Goal: Task Accomplishment & Management: Use online tool/utility

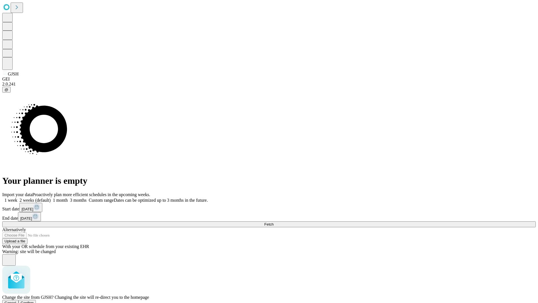
click at [34, 301] on span "Confirm" at bounding box center [27, 303] width 13 height 4
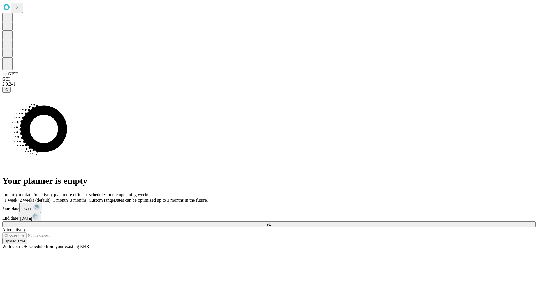
click at [17, 198] on label "1 week" at bounding box center [9, 200] width 15 height 5
click at [274, 222] on span "Fetch" at bounding box center [268, 224] width 9 height 4
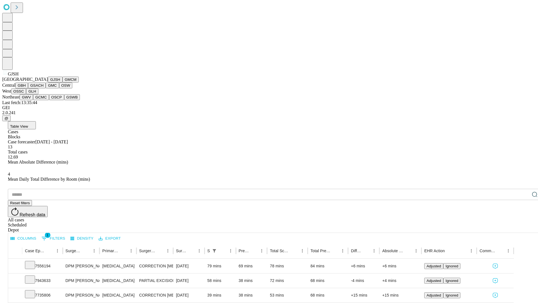
click at [63, 82] on button "GMCM" at bounding box center [71, 80] width 16 height 6
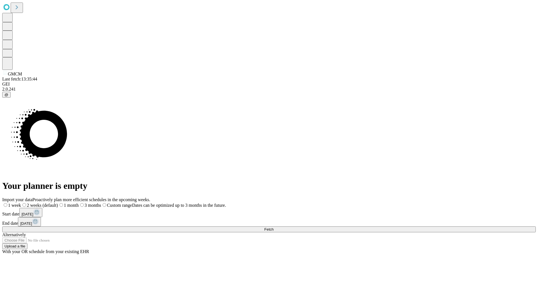
click at [21, 203] on label "1 week" at bounding box center [11, 205] width 19 height 5
click at [274, 227] on span "Fetch" at bounding box center [268, 229] width 9 height 4
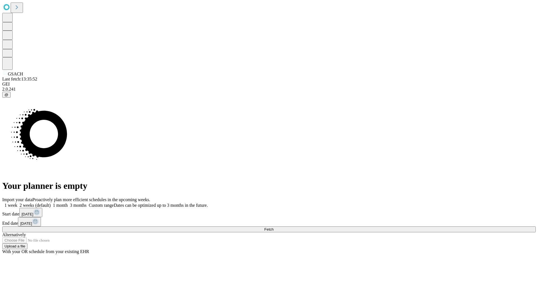
click at [17, 203] on label "1 week" at bounding box center [9, 205] width 15 height 5
click at [274, 227] on span "Fetch" at bounding box center [268, 229] width 9 height 4
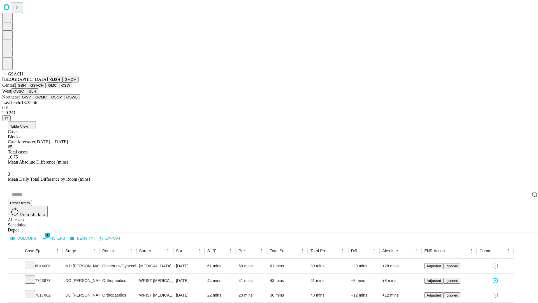
click at [46, 88] on button "GMC" at bounding box center [52, 85] width 13 height 6
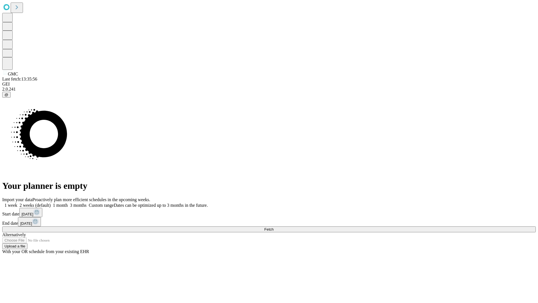
click at [274, 227] on span "Fetch" at bounding box center [268, 229] width 9 height 4
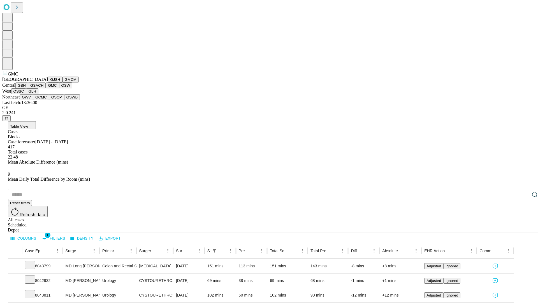
click at [59, 88] on button "OSW" at bounding box center [65, 85] width 13 height 6
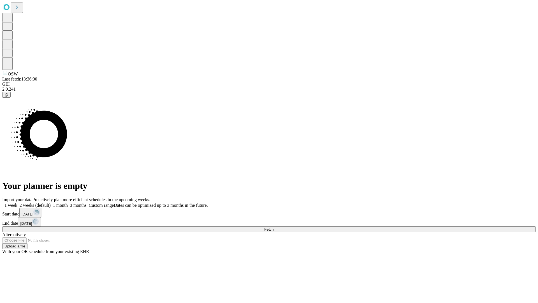
click at [17, 203] on label "1 week" at bounding box center [9, 205] width 15 height 5
click at [274, 227] on span "Fetch" at bounding box center [268, 229] width 9 height 4
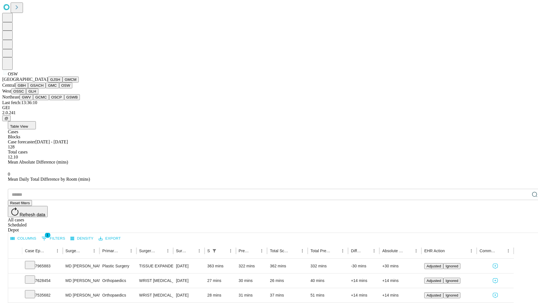
click at [26, 94] on button "OSSC" at bounding box center [18, 91] width 15 height 6
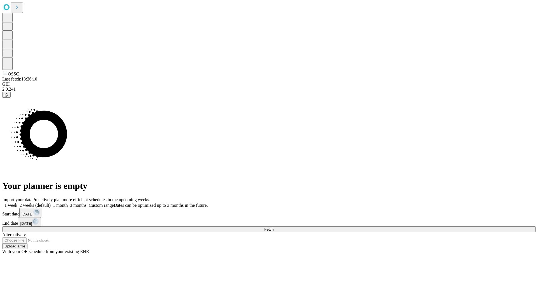
click at [274, 227] on span "Fetch" at bounding box center [268, 229] width 9 height 4
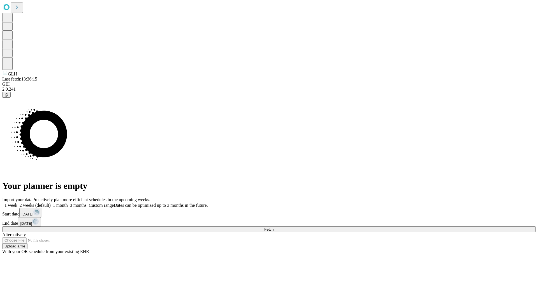
click at [274, 227] on span "Fetch" at bounding box center [268, 229] width 9 height 4
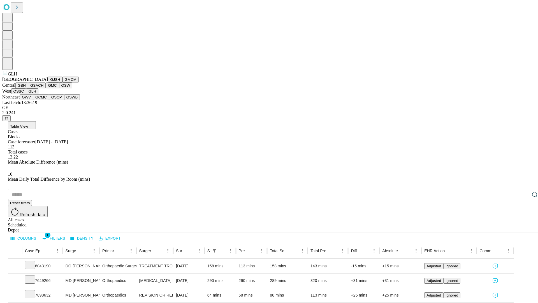
click at [33, 100] on button "GWV" at bounding box center [26, 97] width 13 height 6
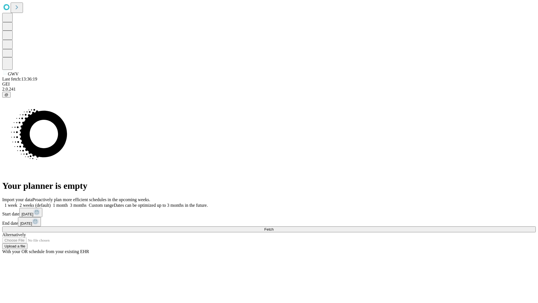
click at [274, 227] on span "Fetch" at bounding box center [268, 229] width 9 height 4
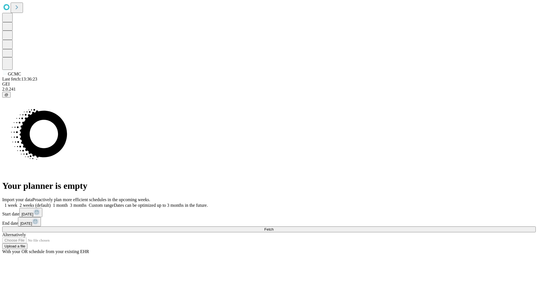
click at [17, 203] on label "1 week" at bounding box center [9, 205] width 15 height 5
click at [274, 227] on span "Fetch" at bounding box center [268, 229] width 9 height 4
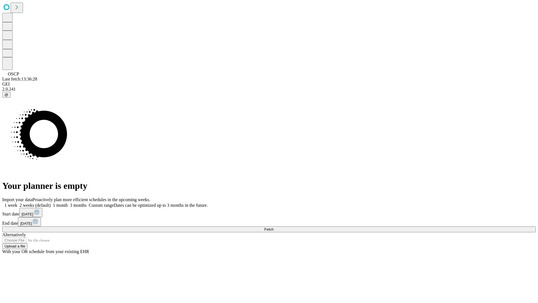
click at [17, 203] on label "1 week" at bounding box center [9, 205] width 15 height 5
click at [274, 227] on span "Fetch" at bounding box center [268, 229] width 9 height 4
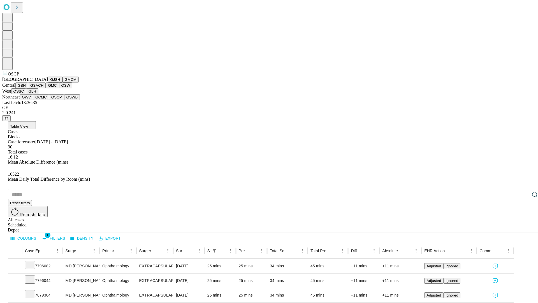
click at [64, 100] on button "GSWB" at bounding box center [72, 97] width 16 height 6
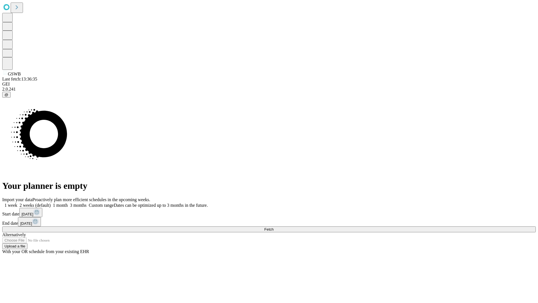
click at [17, 203] on label "1 week" at bounding box center [9, 205] width 15 height 5
click at [274, 227] on span "Fetch" at bounding box center [268, 229] width 9 height 4
